Goal: Transaction & Acquisition: Purchase product/service

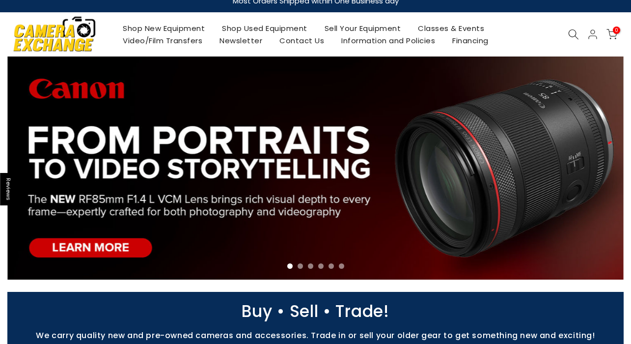
click at [259, 26] on link "Shop Used Equipment" at bounding box center [265, 28] width 103 height 12
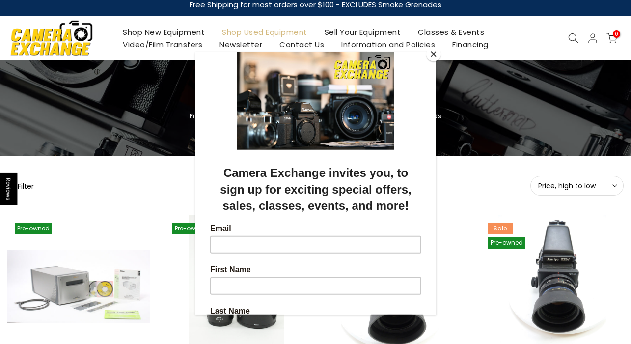
scroll to position [13, 0]
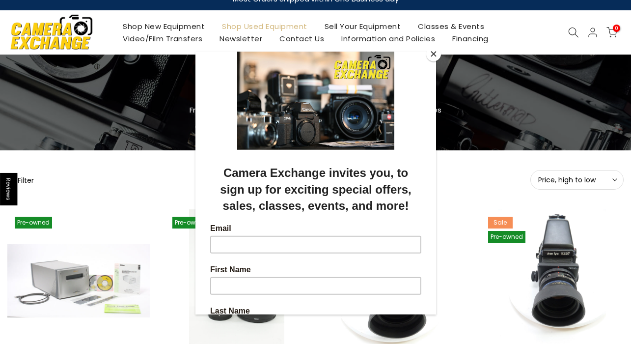
click at [431, 55] on button "Close" at bounding box center [433, 54] width 15 height 15
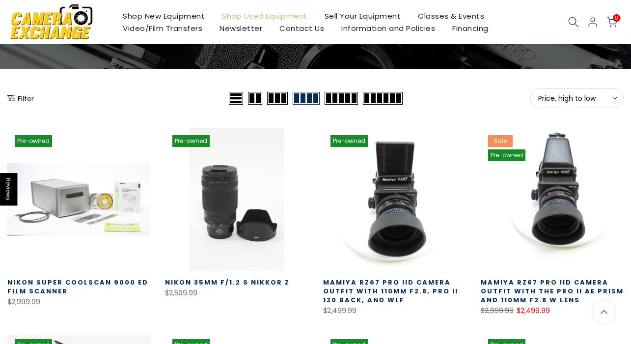
scroll to position [83, 0]
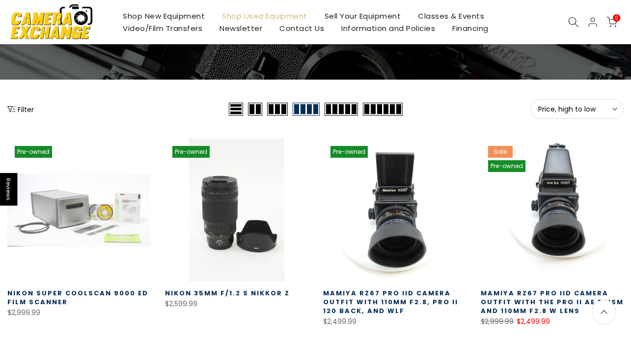
click at [26, 107] on button "Filter" at bounding box center [20, 109] width 27 height 10
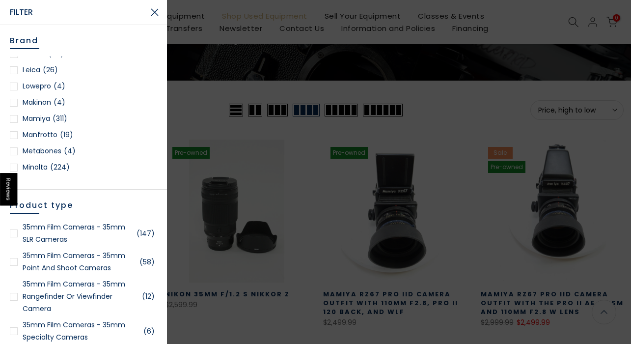
scroll to position [716, 0]
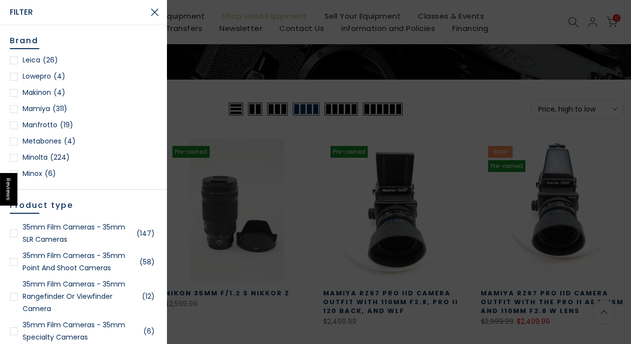
click at [13, 108] on div at bounding box center [14, 109] width 8 height 8
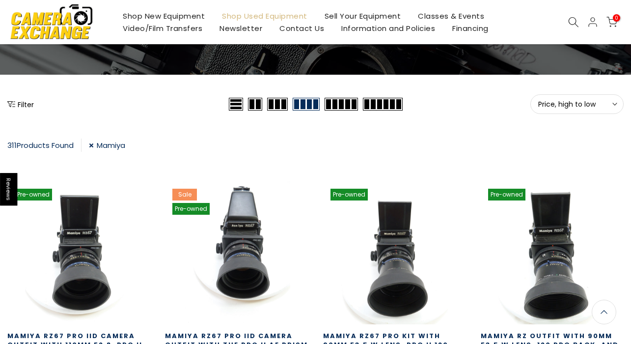
scroll to position [82, 0]
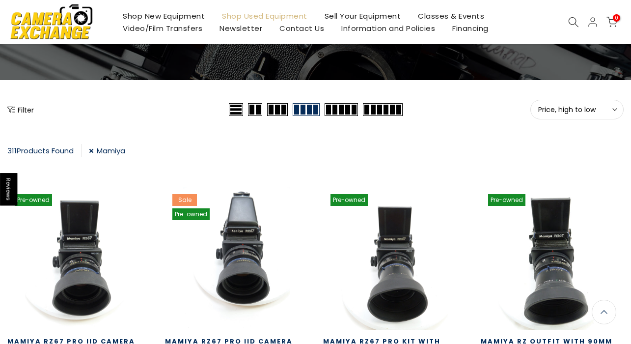
click at [20, 107] on button "Filter" at bounding box center [20, 110] width 27 height 10
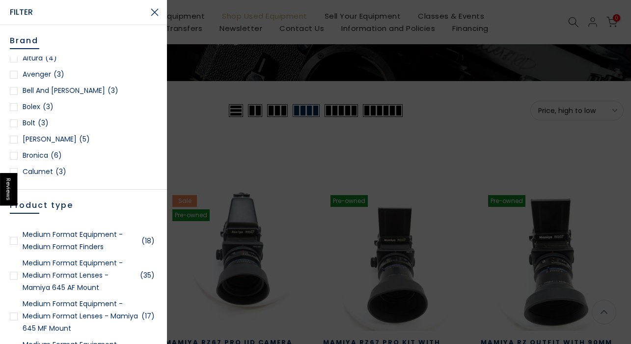
scroll to position [1904, 0]
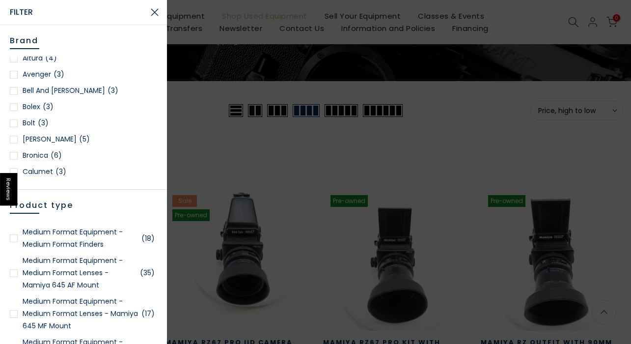
click at [13, 271] on div at bounding box center [14, 273] width 8 height 8
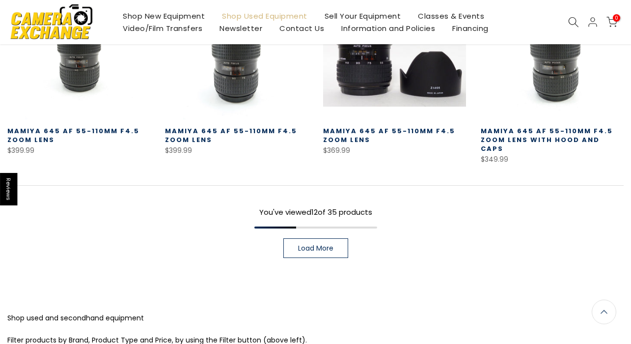
scroll to position [686, 0]
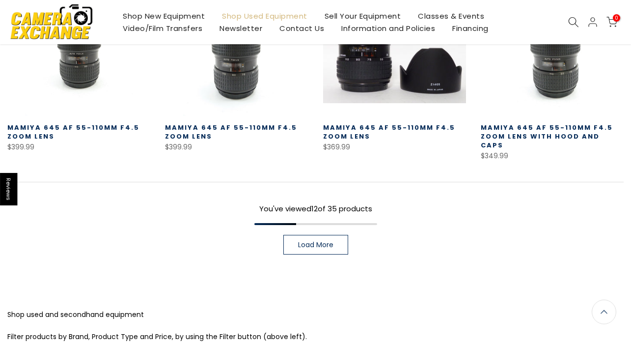
click at [327, 241] on span "Load More" at bounding box center [315, 244] width 35 height 7
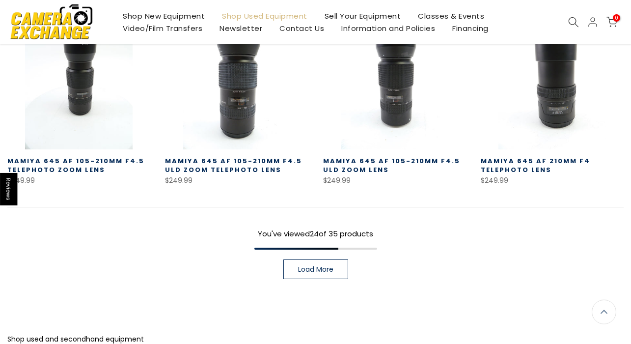
scroll to position [1250, 0]
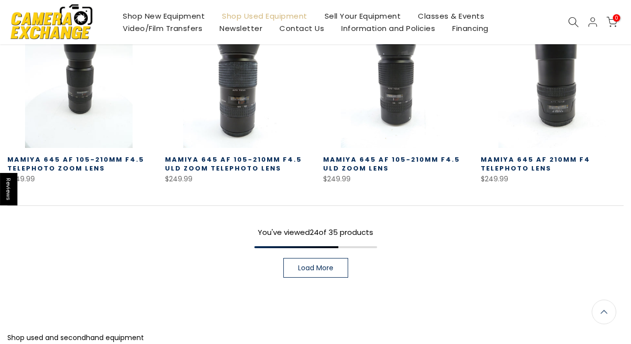
click at [320, 264] on span "Load More" at bounding box center [315, 267] width 35 height 7
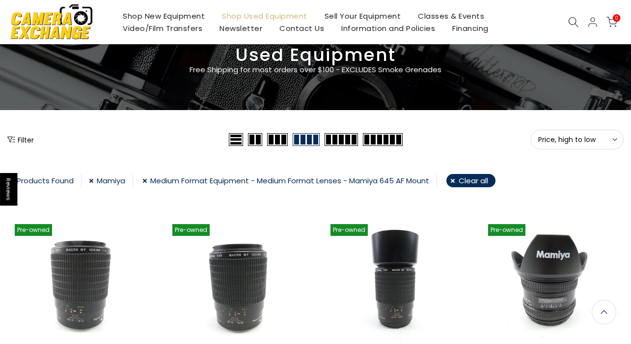
scroll to position [48, 0]
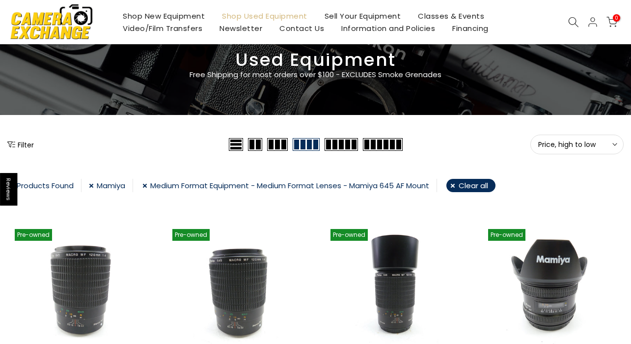
click at [149, 184] on link "Medium Format Equipment - Medium Format Lenses - Mamiya 645 AF Mount" at bounding box center [289, 185] width 295 height 13
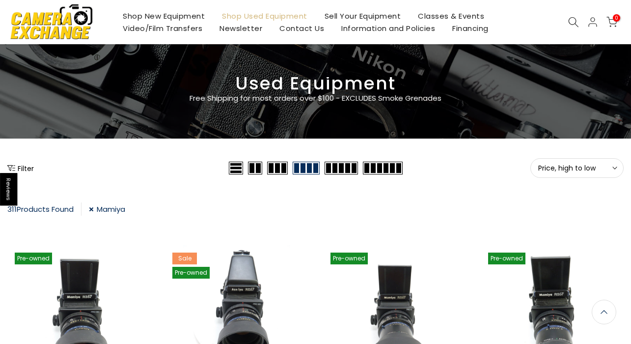
scroll to position [19, 0]
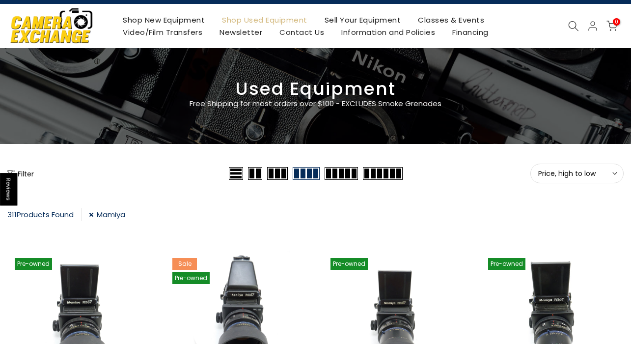
click at [24, 172] on button "Filter" at bounding box center [20, 173] width 27 height 10
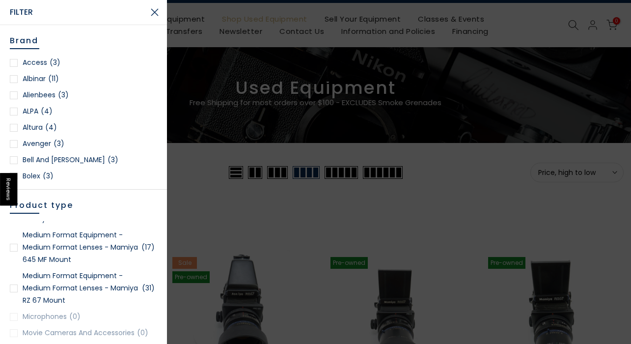
scroll to position [1973, 0]
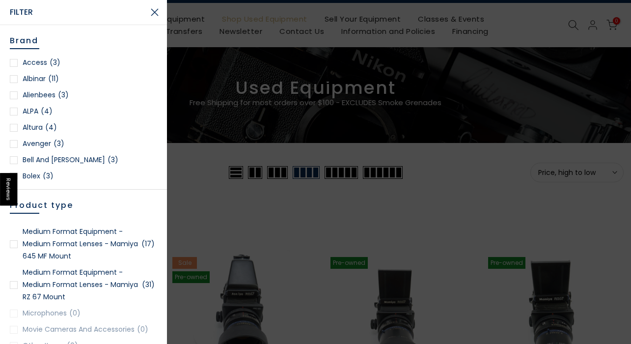
click at [14, 243] on div at bounding box center [14, 244] width 8 height 8
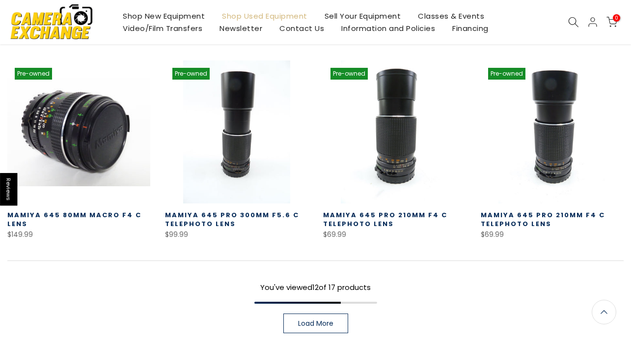
scroll to position [599, 0]
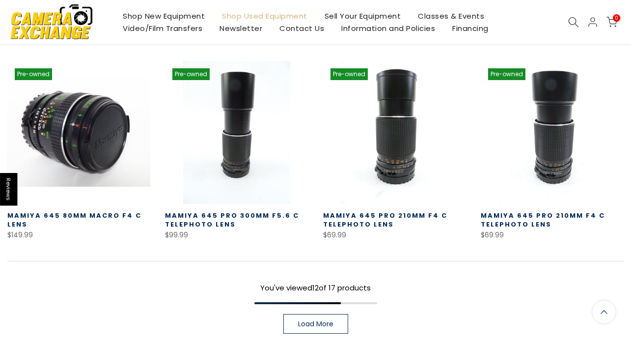
click at [308, 320] on span "Load More" at bounding box center [315, 323] width 35 height 7
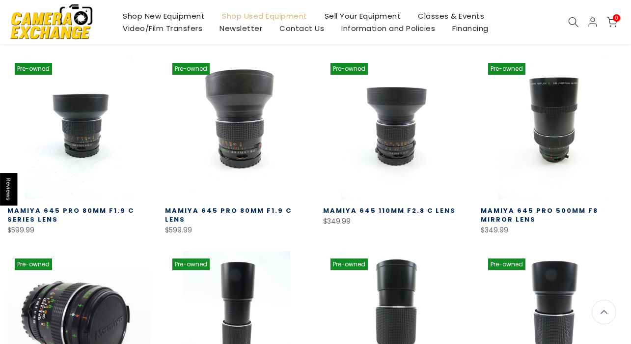
scroll to position [407, 0]
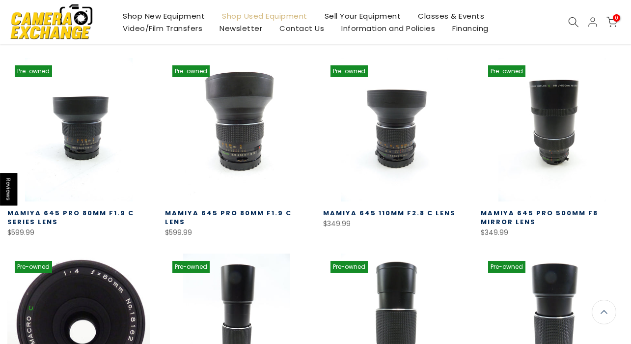
click at [89, 301] on link at bounding box center [78, 324] width 143 height 143
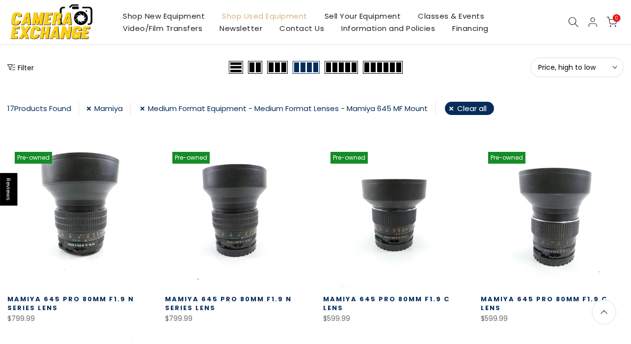
scroll to position [130, 0]
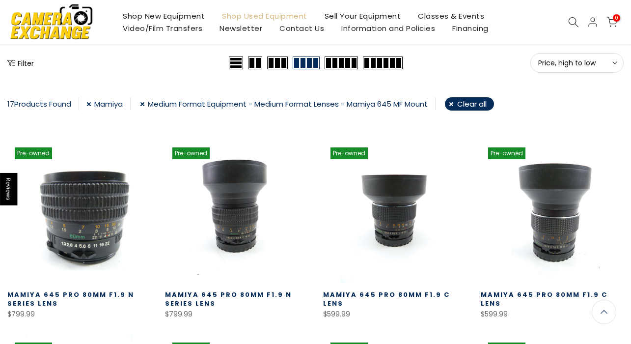
click at [94, 210] on link at bounding box center [78, 211] width 143 height 143
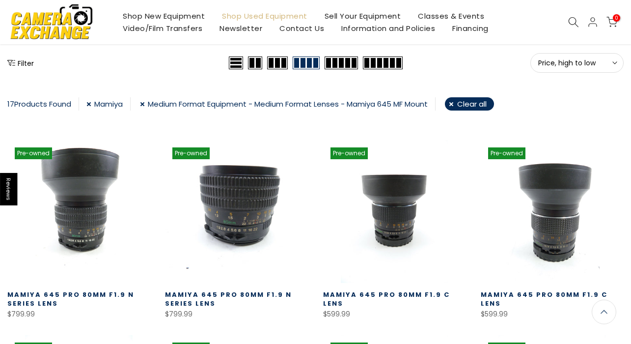
click at [231, 191] on link at bounding box center [236, 211] width 143 height 143
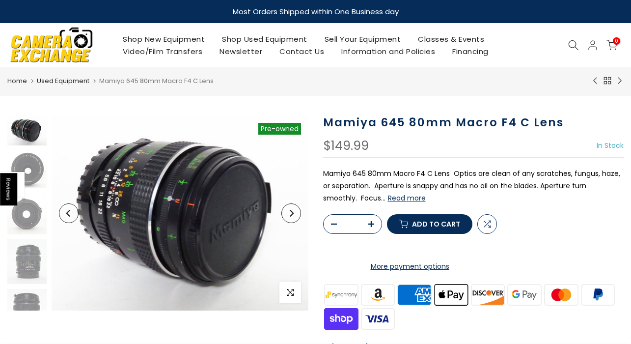
click at [388, 197] on button "Read more" at bounding box center [407, 198] width 38 height 9
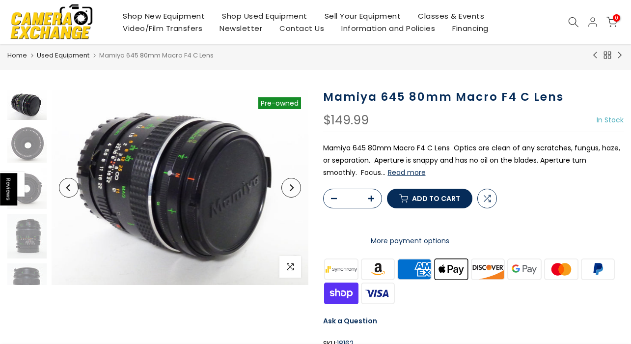
scroll to position [24, 0]
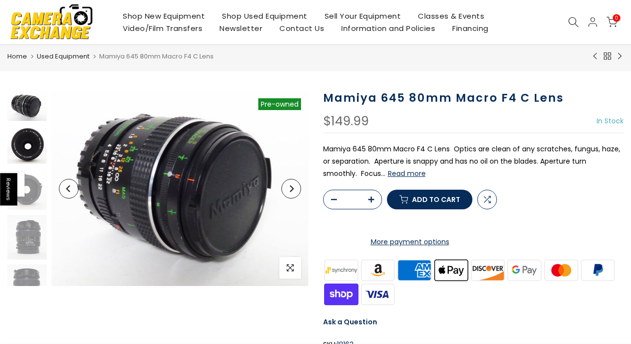
click at [30, 152] on img at bounding box center [26, 145] width 39 height 38
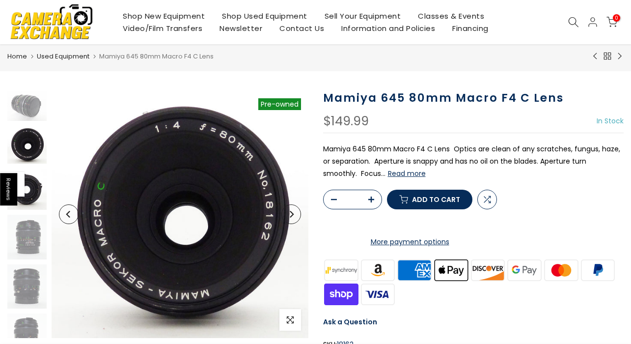
click at [31, 189] on img at bounding box center [26, 188] width 39 height 41
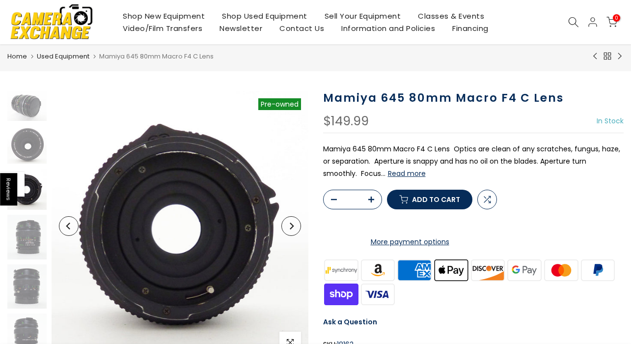
scroll to position [28, 0]
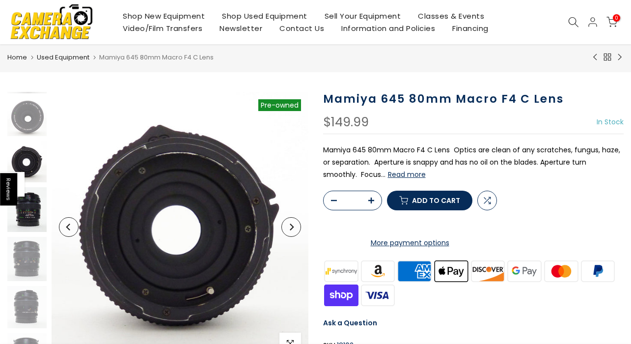
click at [25, 211] on img at bounding box center [26, 209] width 39 height 45
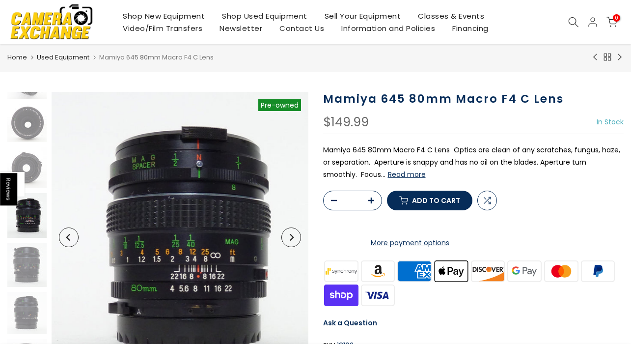
scroll to position [23, 0]
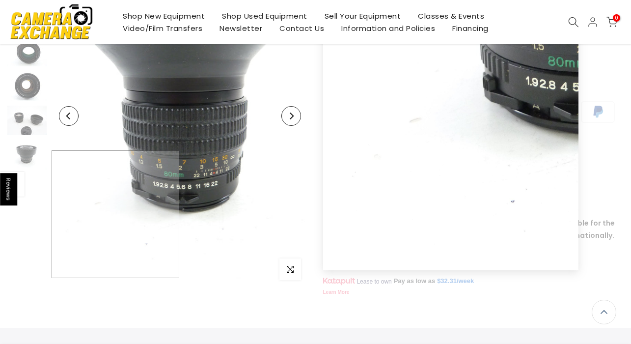
scroll to position [166, 0]
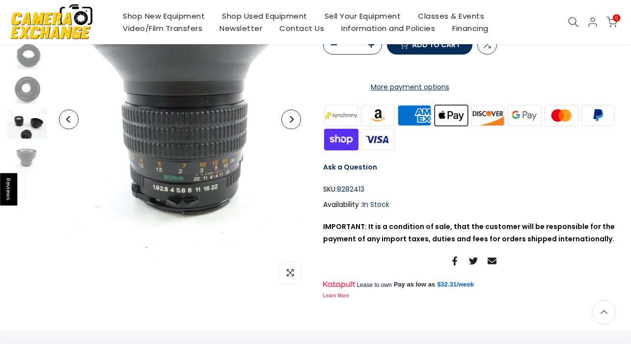
click at [26, 130] on img at bounding box center [26, 123] width 39 height 29
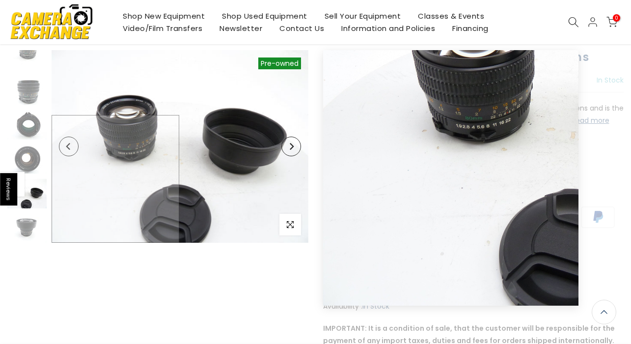
scroll to position [63, 0]
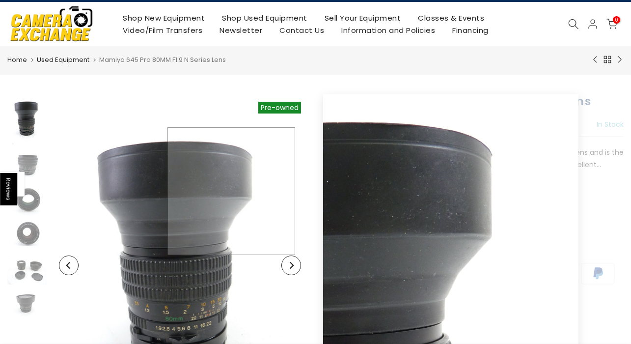
scroll to position [22, 0]
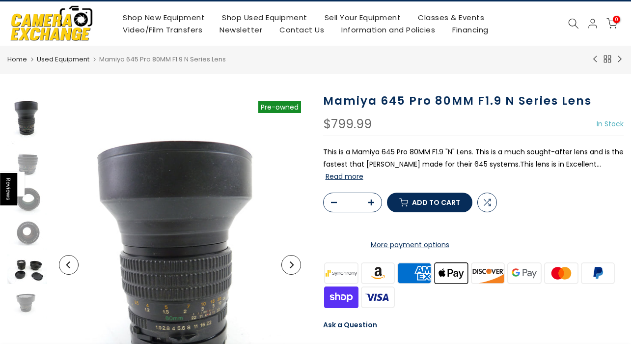
click at [28, 267] on img at bounding box center [26, 268] width 39 height 29
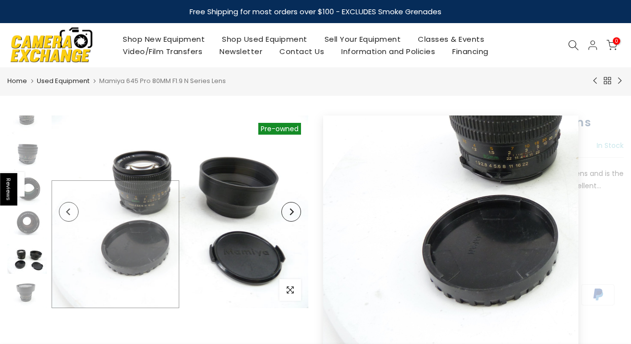
scroll to position [0, 0]
